Goal: Use online tool/utility: Utilize a website feature to perform a specific function

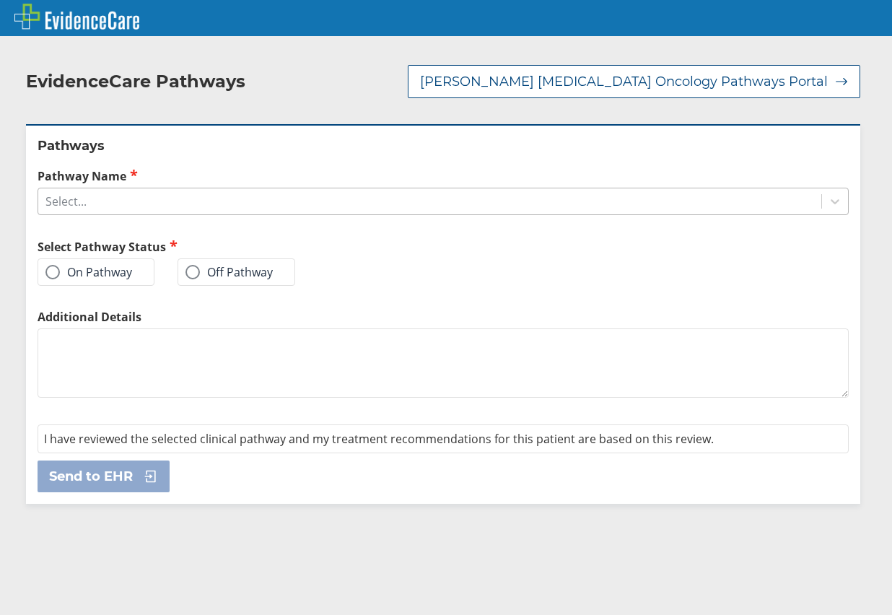
click at [146, 191] on div "Select..." at bounding box center [429, 201] width 783 height 25
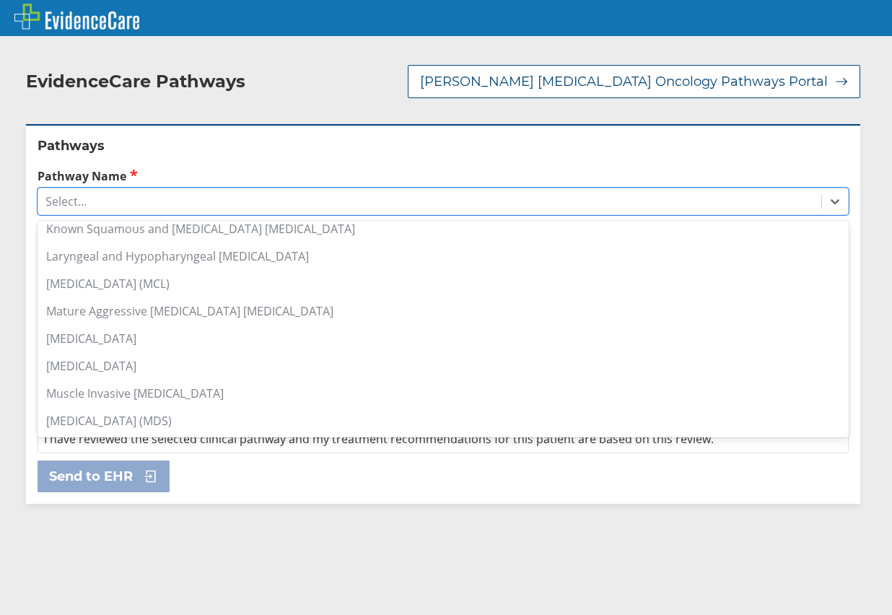
scroll to position [866, 0]
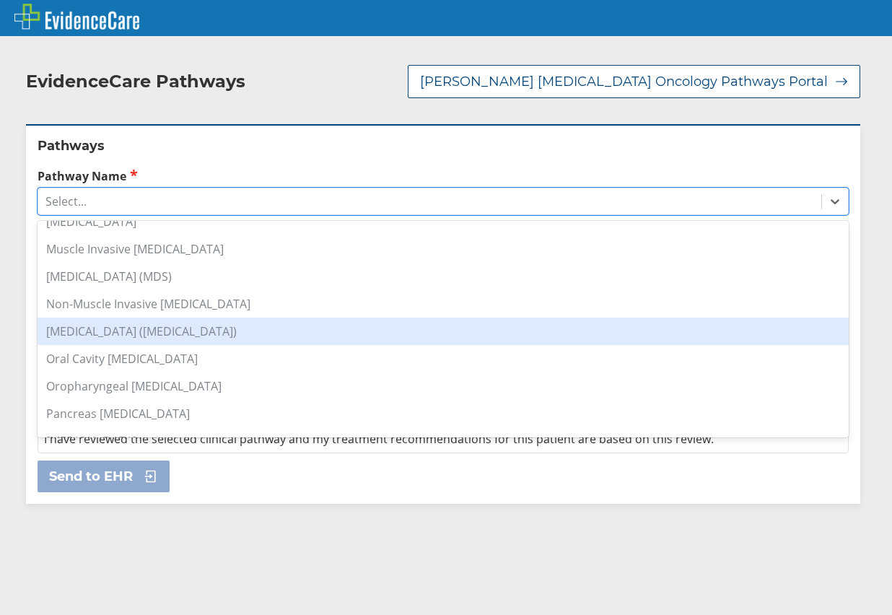
click at [210, 320] on div "[MEDICAL_DATA] ([MEDICAL_DATA])" at bounding box center [443, 330] width 811 height 27
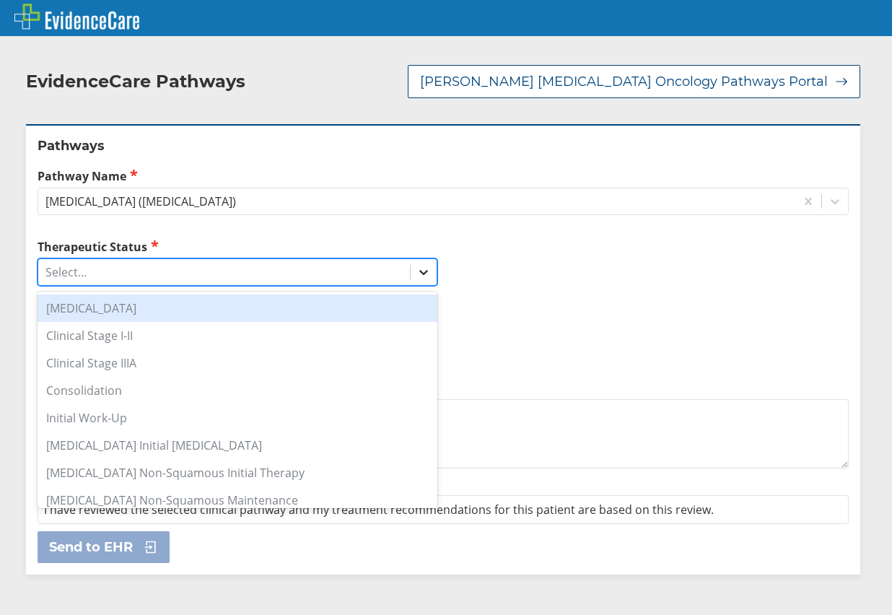
click at [418, 265] on icon at bounding box center [423, 272] width 14 height 14
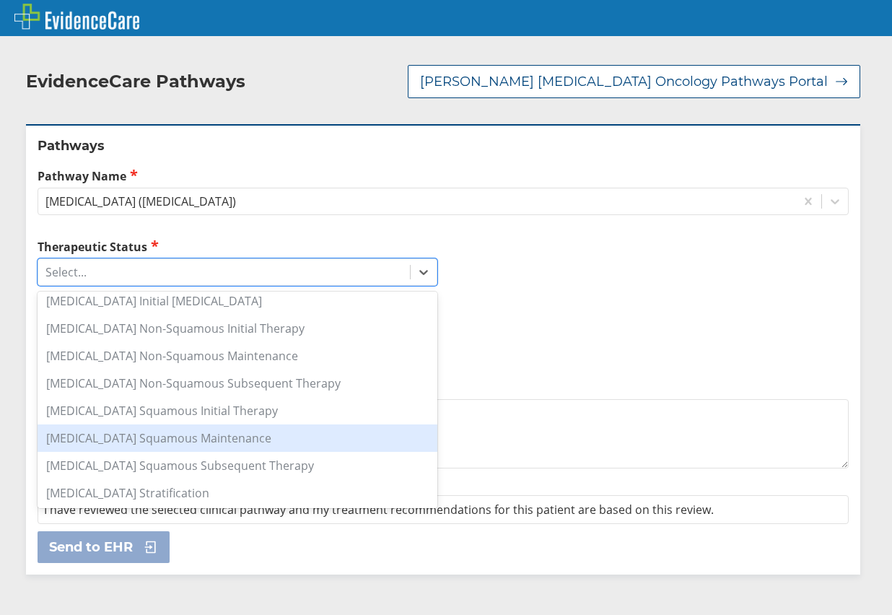
scroll to position [216, 0]
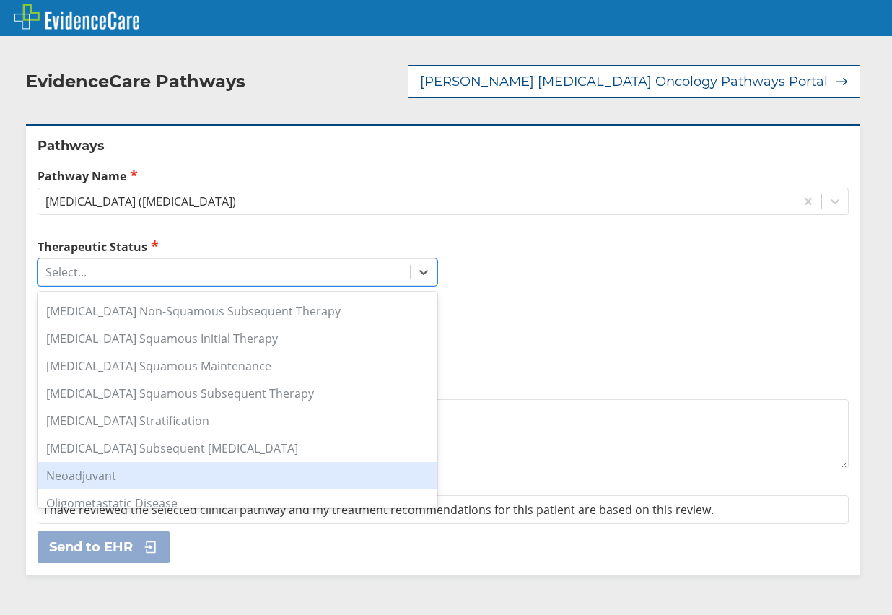
click at [190, 462] on div "Neoadjuvant" at bounding box center [238, 475] width 400 height 27
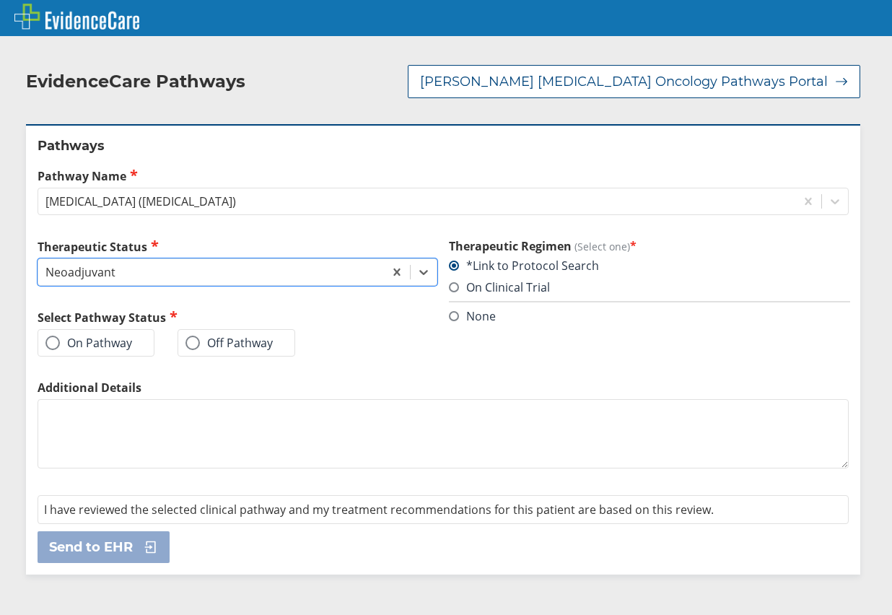
click at [76, 335] on label "On Pathway" at bounding box center [88, 342] width 87 height 14
click at [0, 0] on input "On Pathway" at bounding box center [0, 0] width 0 height 0
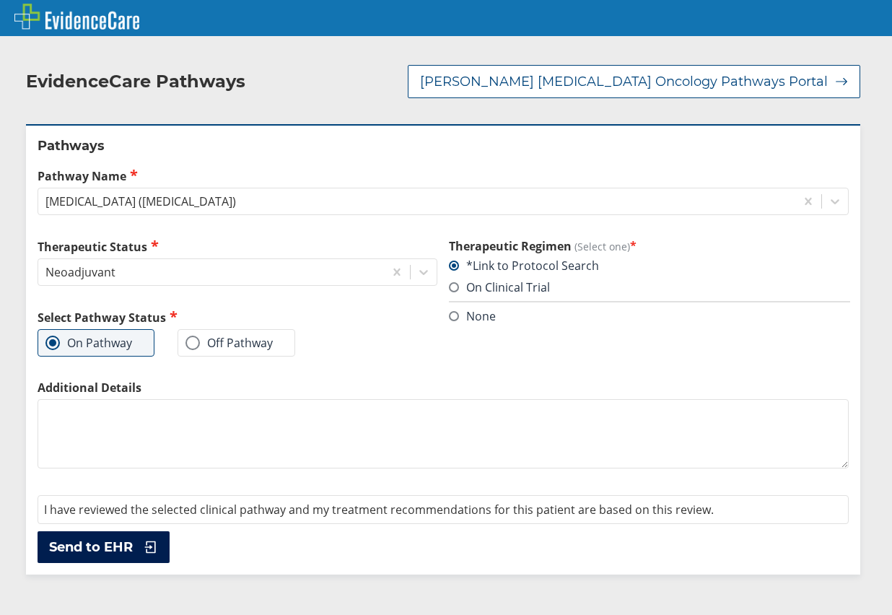
click at [87, 538] on span "Send to EHR" at bounding box center [91, 546] width 84 height 17
